Goal: Find specific page/section: Find specific page/section

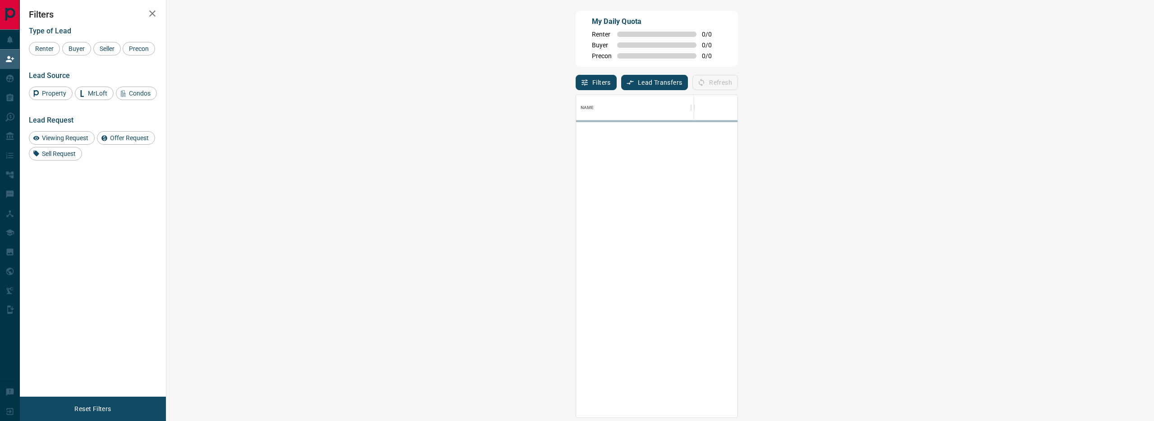
scroll to position [7, 7]
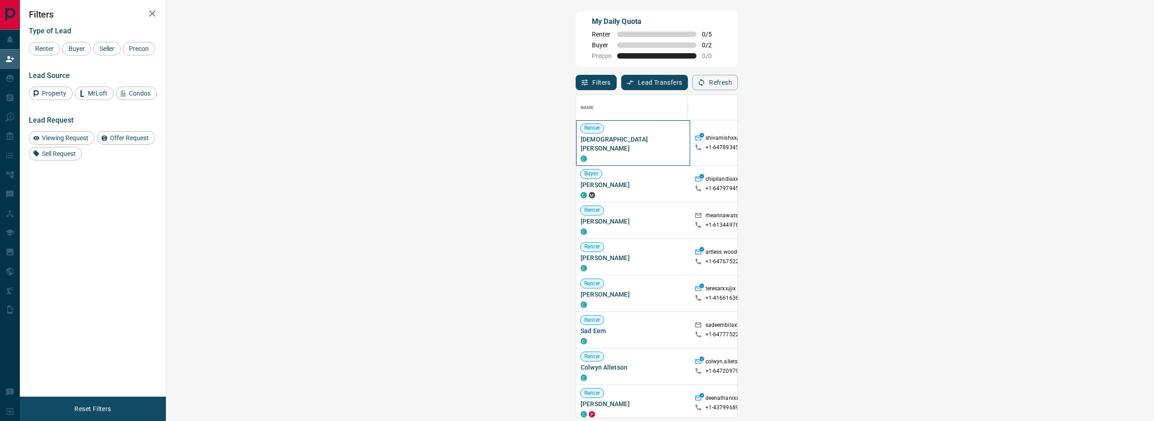
click at [581, 140] on span "[DEMOGRAPHIC_DATA][PERSON_NAME]" at bounding box center [633, 144] width 105 height 18
click at [167, 160] on div "My Daily Quota Renter 0 / 5 Buyer 0 / 2 Precon 0 / 0 Filters Lead Transfers 0 R…" at bounding box center [587, 177] width 1134 height 355
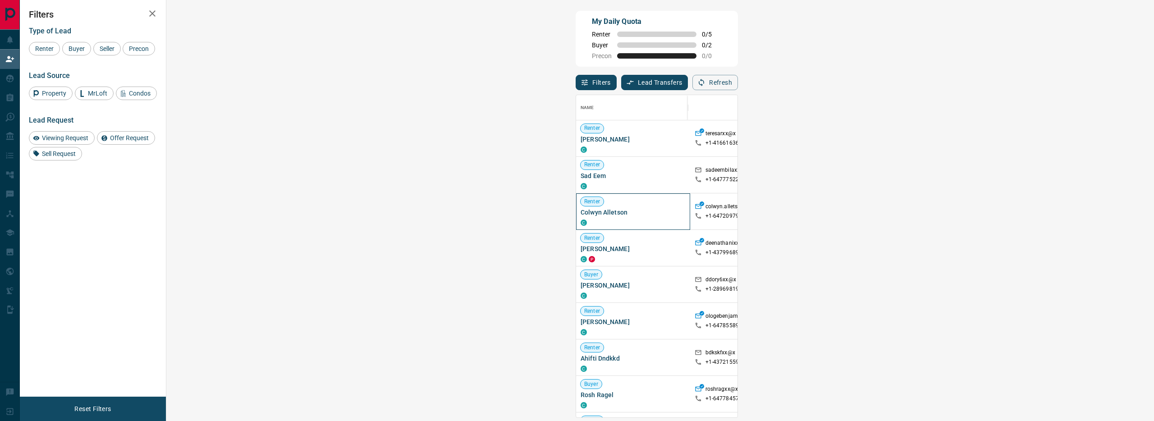
click at [581, 213] on span "Colwyn Alletson" at bounding box center [633, 212] width 105 height 9
click at [581, 212] on span "Colwyn Alletson" at bounding box center [633, 212] width 105 height 9
click at [574, 139] on div "My Daily Quota Renter 0 / 5 Buyer 0 / 2 Precon 0 / 0 Filters Lead Transfers 0 R…" at bounding box center [657, 177] width 166 height 337
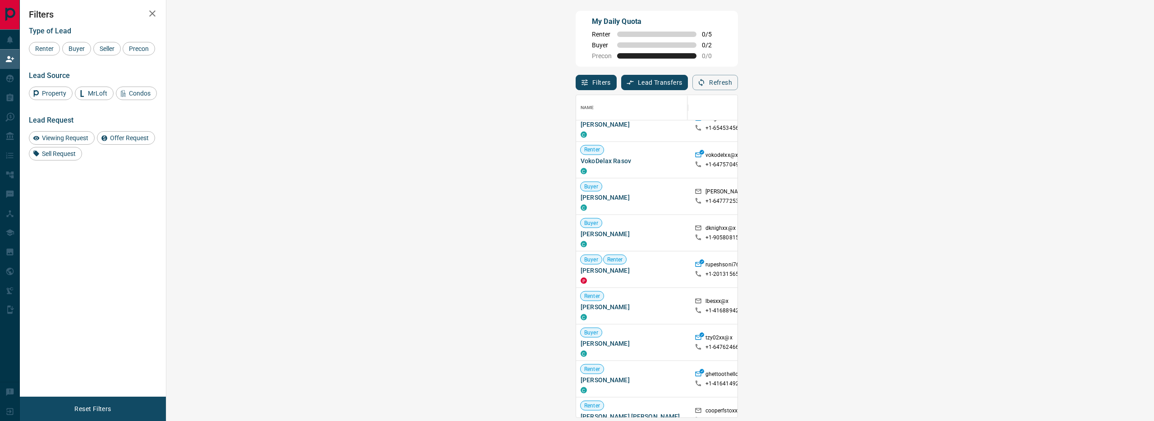
scroll to position [1587, 0]
click at [581, 271] on span "[PERSON_NAME]" at bounding box center [633, 269] width 105 height 9
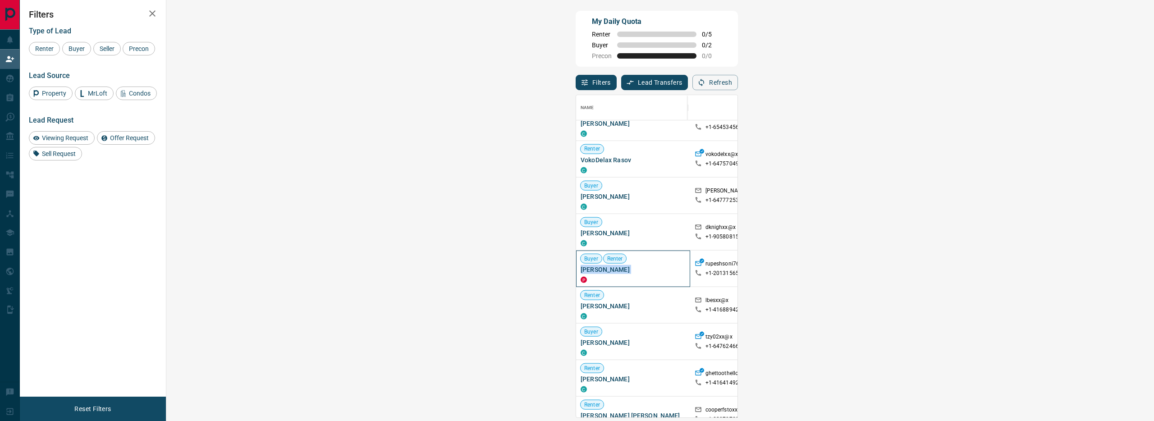
click at [581, 271] on span "[PERSON_NAME]" at bounding box center [633, 269] width 105 height 9
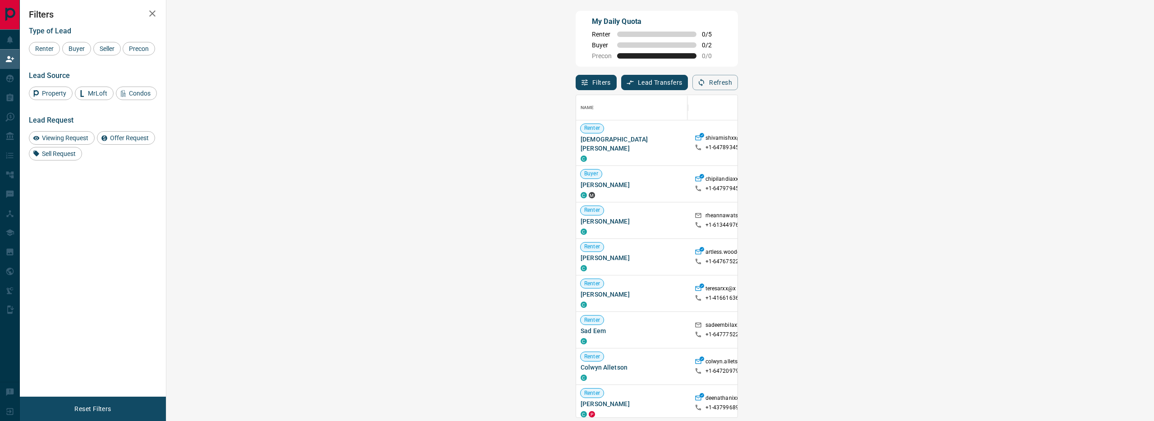
scroll to position [316, 962]
click at [574, 234] on div "My Daily Quota Renter 0 / 5 Buyer 0 / 2 Precon 0 / 0 Filters Lead Transfers 0 R…" at bounding box center [657, 177] width 166 height 337
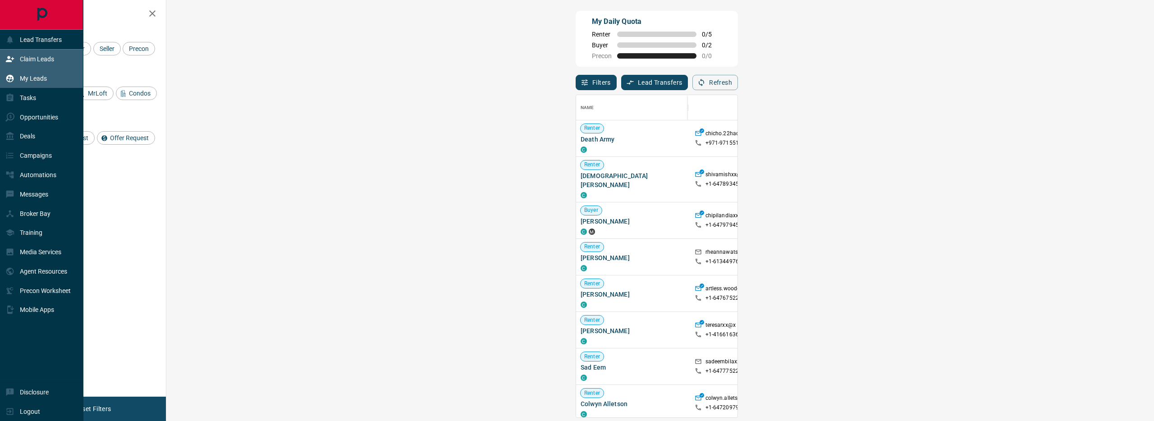
click at [9, 81] on icon at bounding box center [10, 79] width 8 height 8
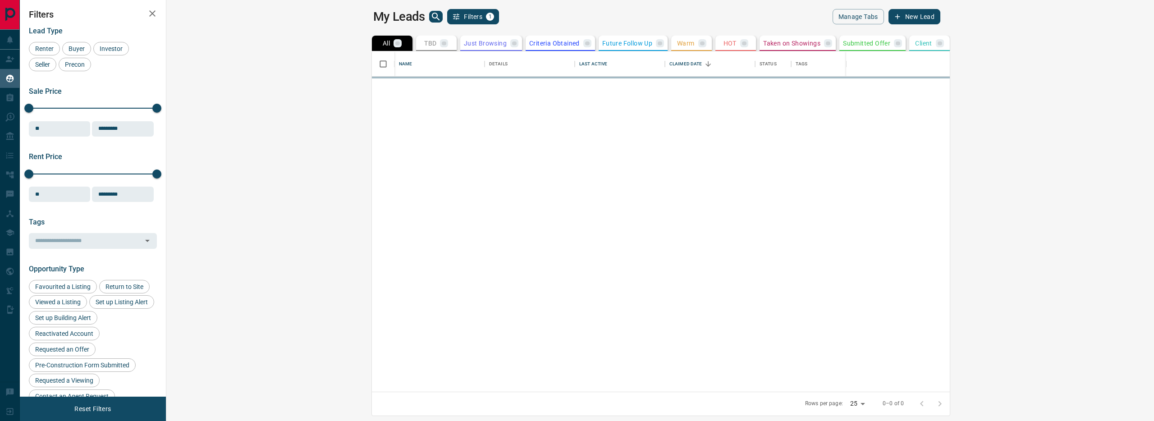
scroll to position [334, 977]
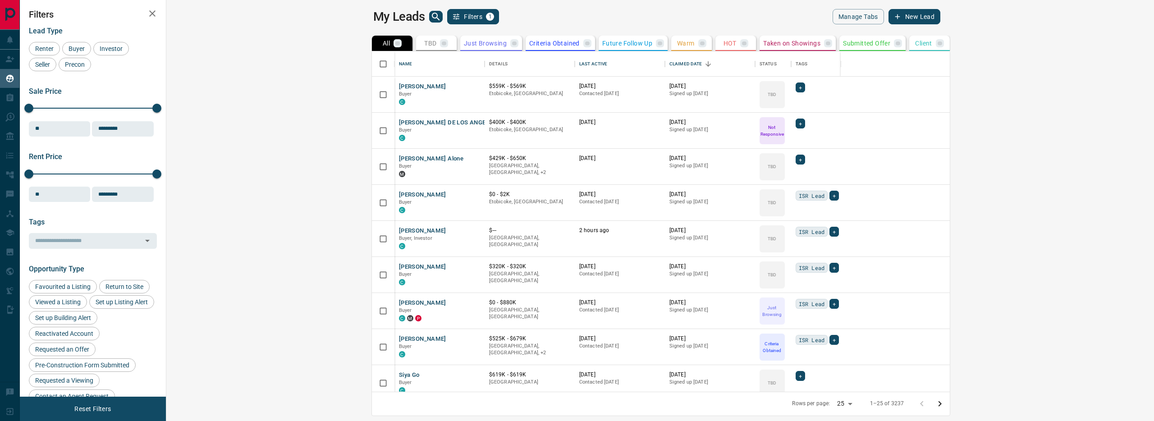
click at [431, 14] on icon "search button" at bounding box center [436, 16] width 11 height 11
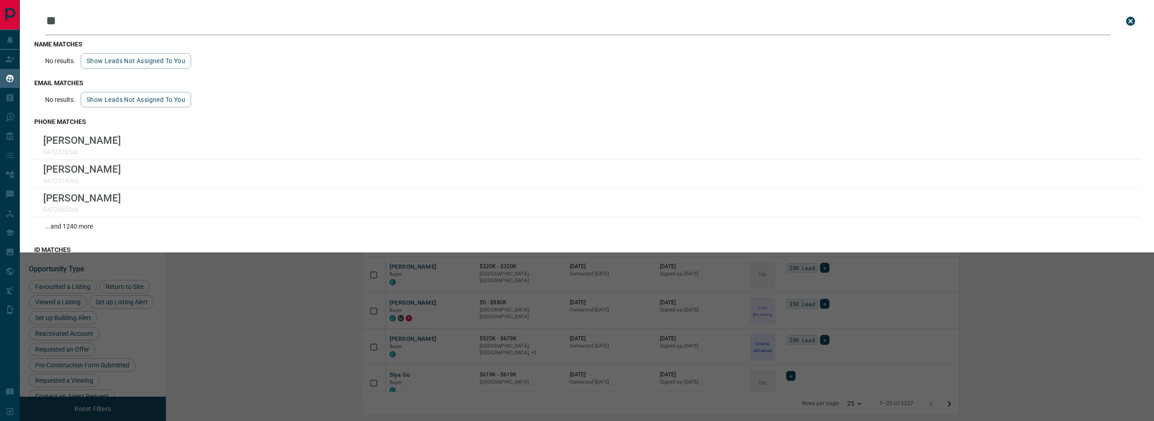
type input "*"
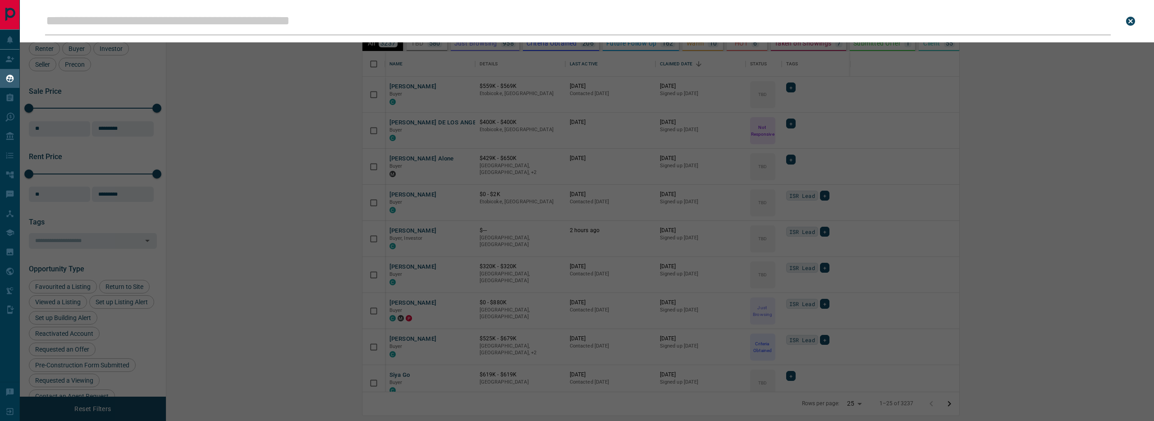
click at [157, 113] on div "Leads Search Bar Search for a lead by name, email, phone, or id" at bounding box center [597, 210] width 1154 height 421
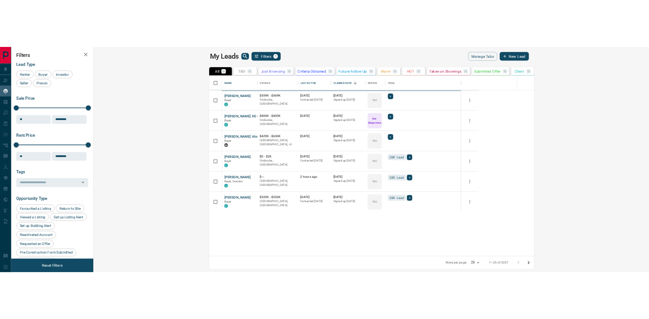
scroll to position [238, 479]
